Goal: Information Seeking & Learning: Learn about a topic

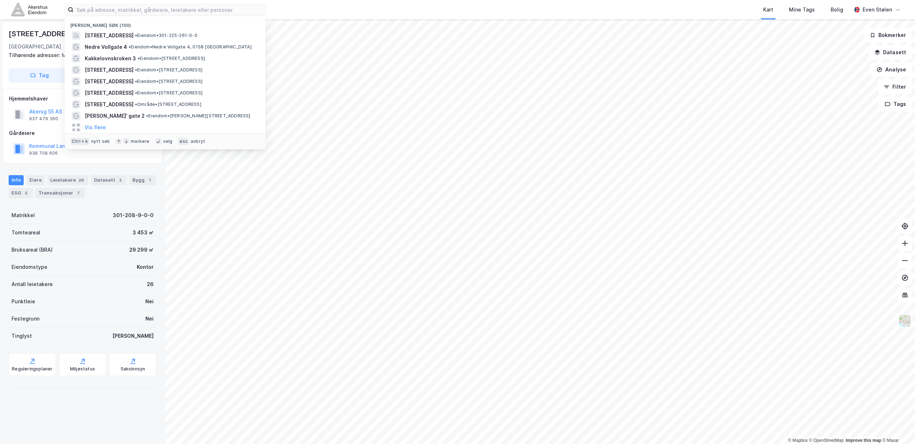
click at [105, 10] on input at bounding box center [170, 9] width 192 height 11
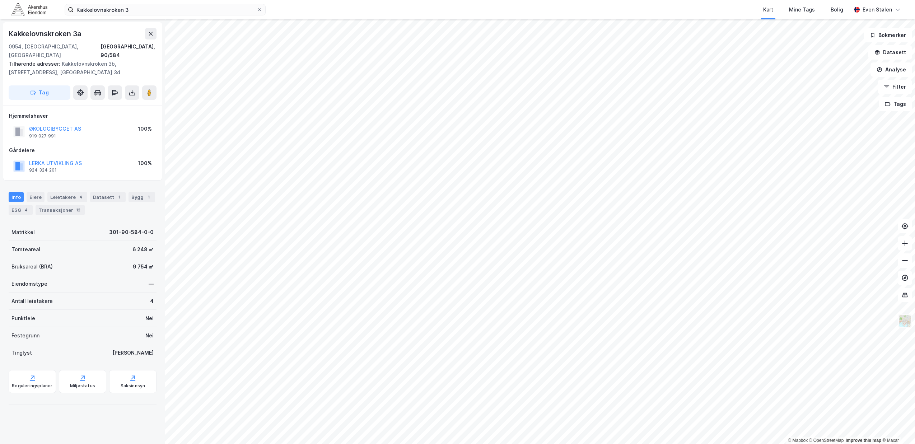
click at [906, 323] on img at bounding box center [905, 321] width 14 height 14
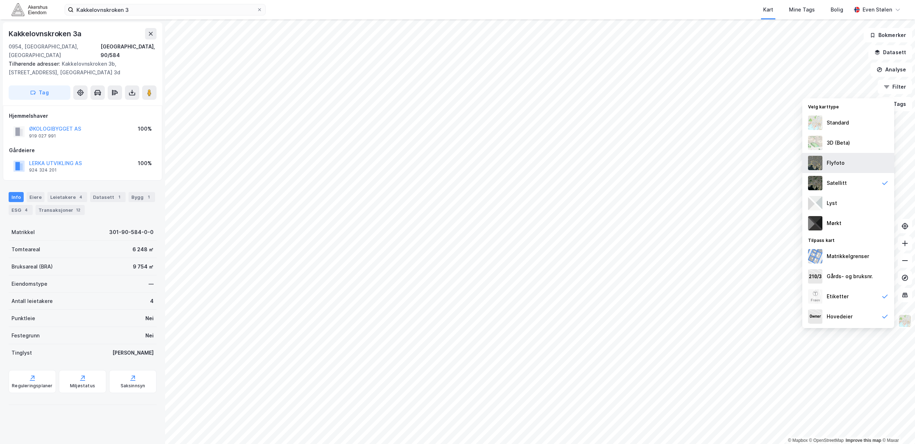
click at [847, 167] on div "Flyfoto" at bounding box center [848, 163] width 92 height 20
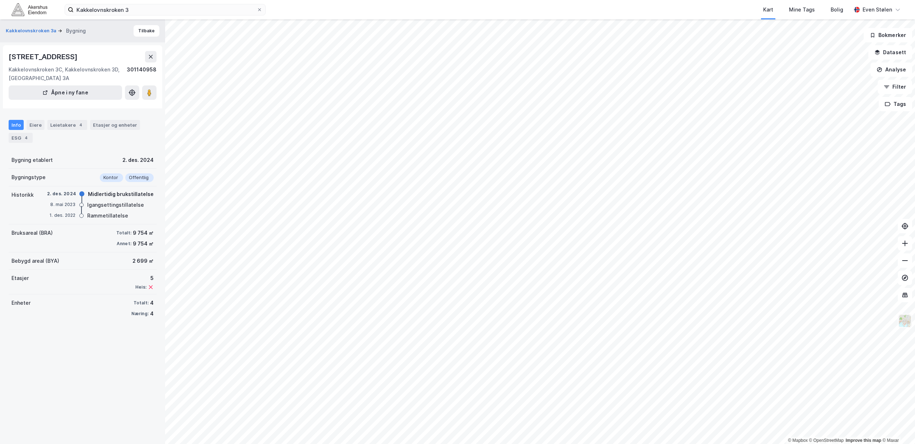
click at [905, 326] on img at bounding box center [905, 321] width 14 height 14
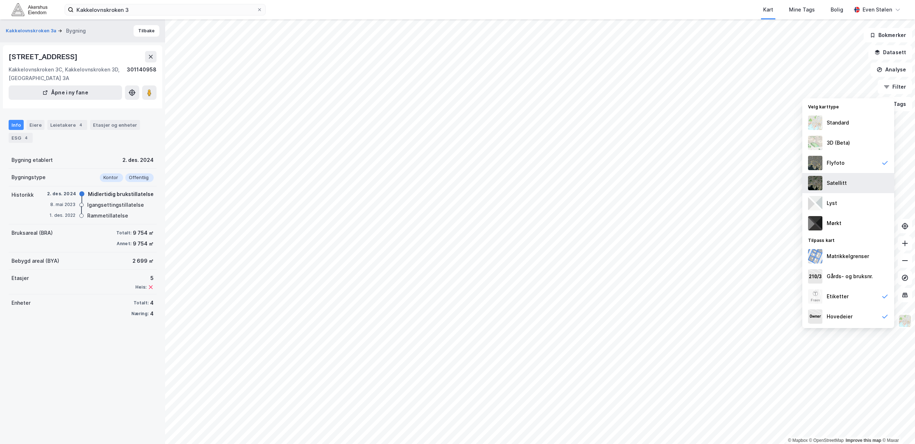
click at [837, 179] on div "Satellitt" at bounding box center [836, 183] width 20 height 9
click at [97, 257] on div "Bebygd areal (BYA) 2 699 ㎡" at bounding box center [83, 260] width 148 height 17
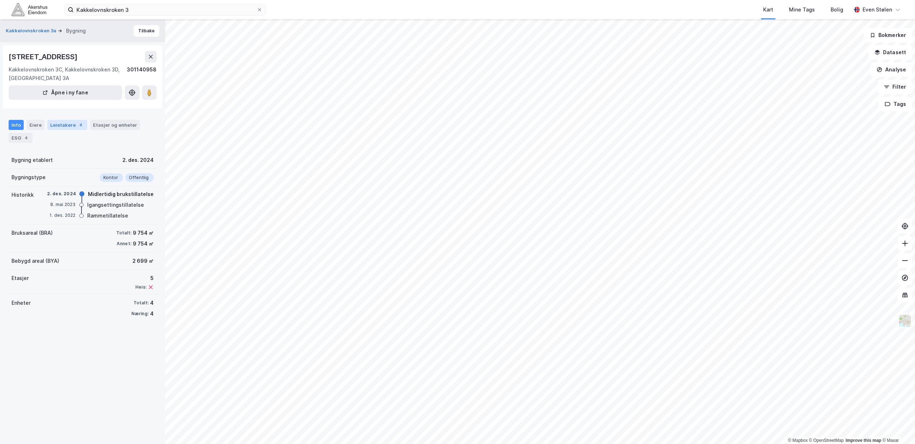
click at [63, 122] on div "Leietakere 4" at bounding box center [67, 125] width 40 height 10
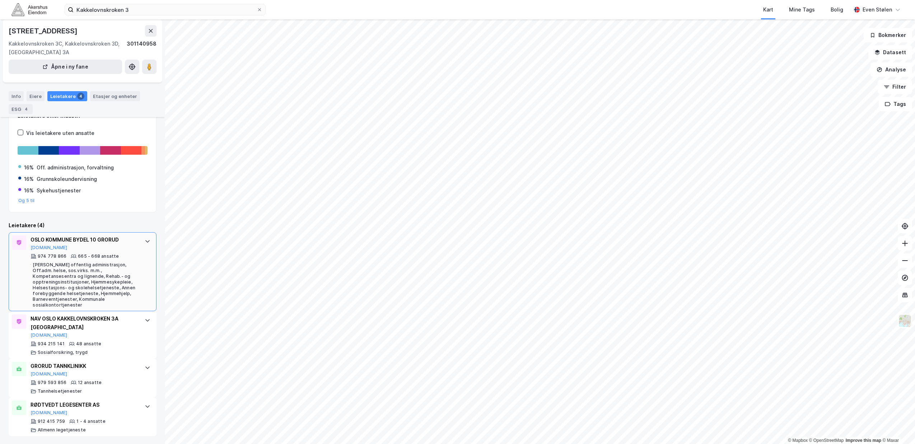
scroll to position [50, 0]
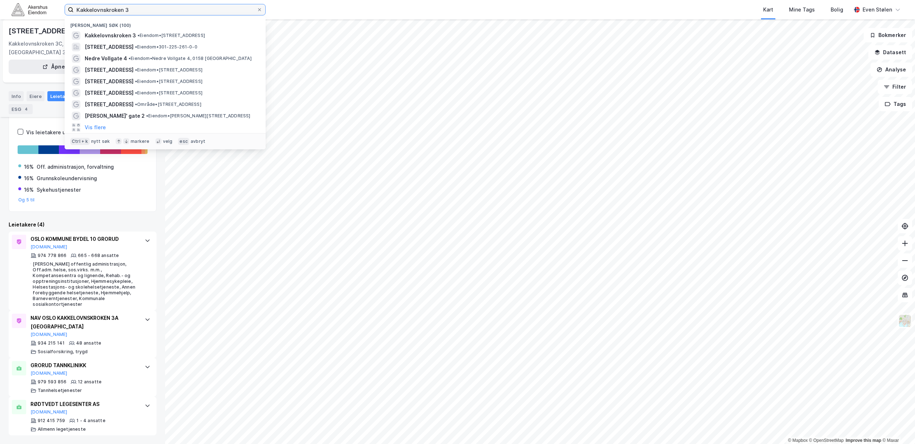
click at [154, 5] on input "Kakkelovnskroken 3" at bounding box center [165, 9] width 183 height 11
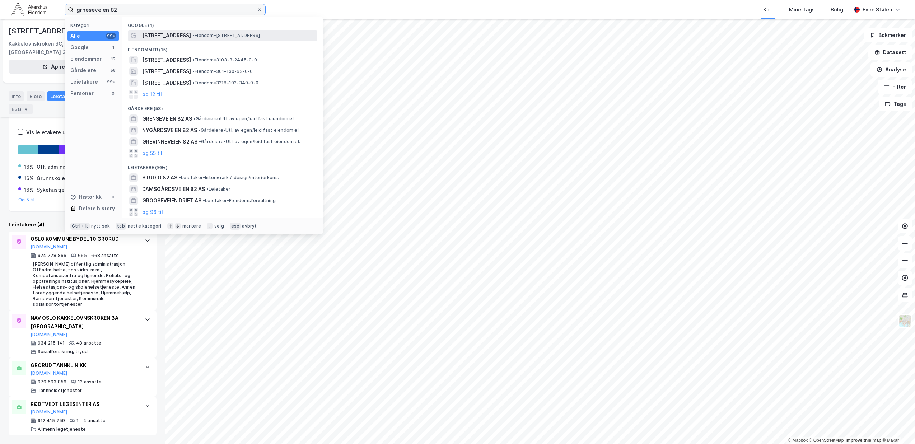
type input "grneseveien 82"
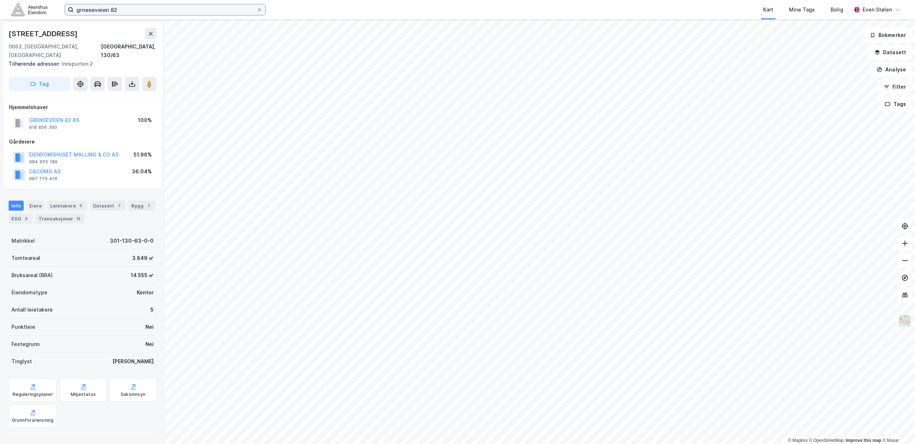
scroll to position [44, 0]
